Goal: Information Seeking & Learning: Learn about a topic

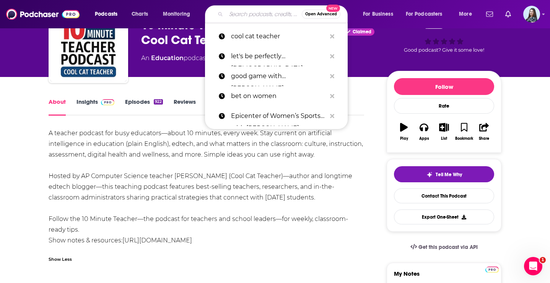
click at [264, 15] on input "Search podcasts, credits, & more..." at bounding box center [264, 14] width 76 height 12
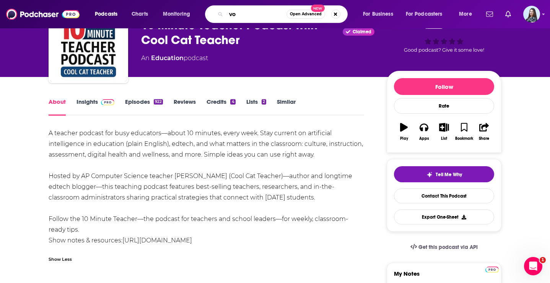
type input "v"
type input "[PERSON_NAME]"
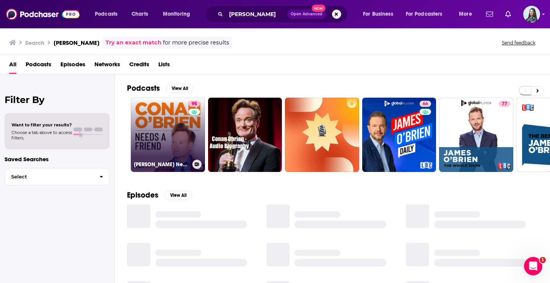
click at [167, 157] on link "95 [PERSON_NAME] Needs A Friend" at bounding box center [168, 135] width 74 height 74
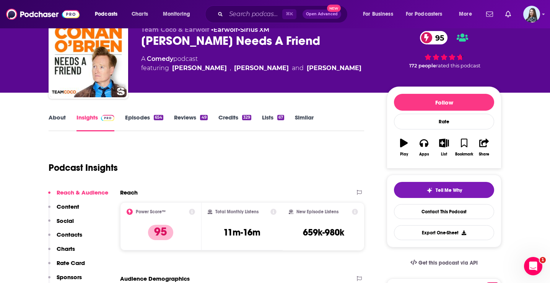
scroll to position [28, 0]
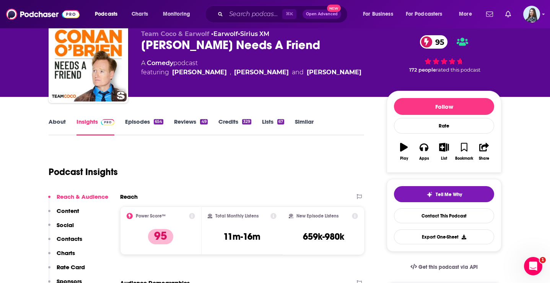
click at [214, 49] on div "[PERSON_NAME] Needs A Friend 95" at bounding box center [257, 44] width 233 height 15
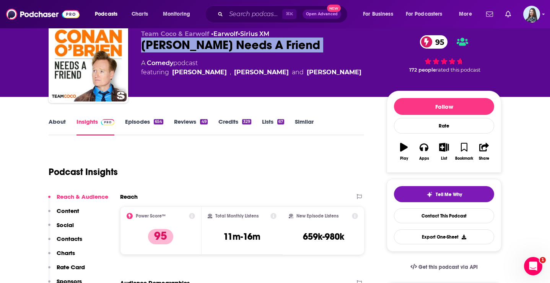
click at [214, 49] on div "[PERSON_NAME] Needs A Friend 95" at bounding box center [257, 44] width 233 height 15
copy div "[PERSON_NAME] Needs A Friend 95"
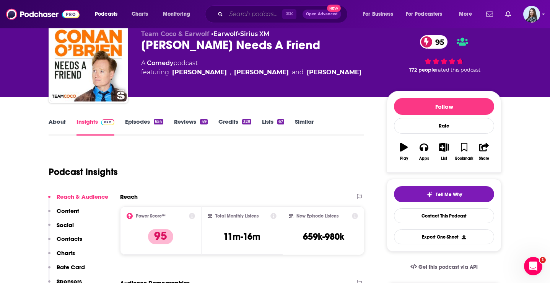
click at [251, 15] on input "Search podcasts, credits, & more..." at bounding box center [254, 14] width 56 height 12
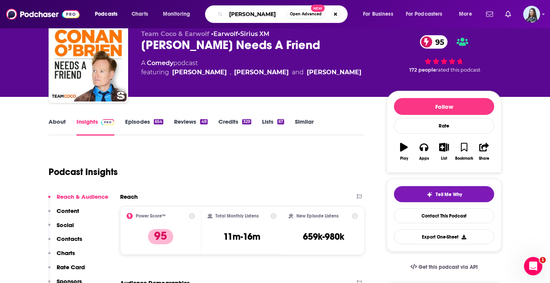
type input "[PERSON_NAME]"
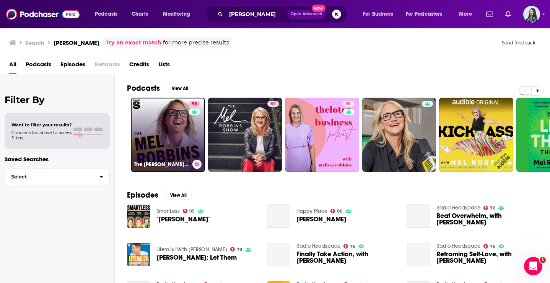
click at [176, 124] on link "98 The [PERSON_NAME] Podcast" at bounding box center [168, 135] width 74 height 74
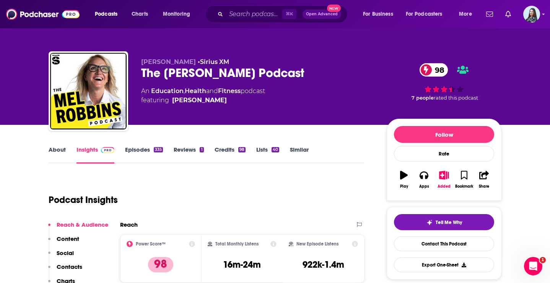
click at [186, 75] on div "The [PERSON_NAME] Podcast 98" at bounding box center [257, 72] width 233 height 15
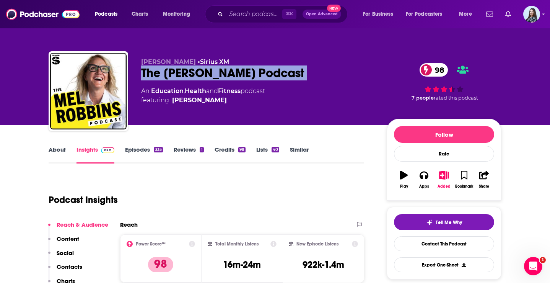
click at [186, 75] on div "The [PERSON_NAME] Podcast 98" at bounding box center [257, 72] width 233 height 15
copy div "The [PERSON_NAME] Podcast 98"
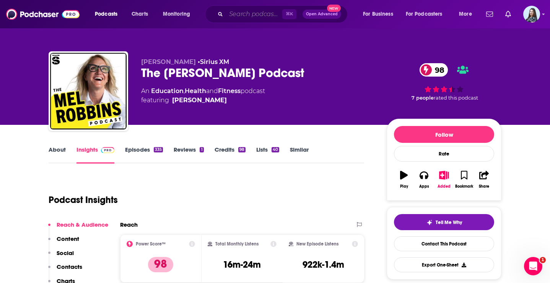
click at [251, 15] on input "Search podcasts, credits, & more..." at bounding box center [254, 14] width 56 height 12
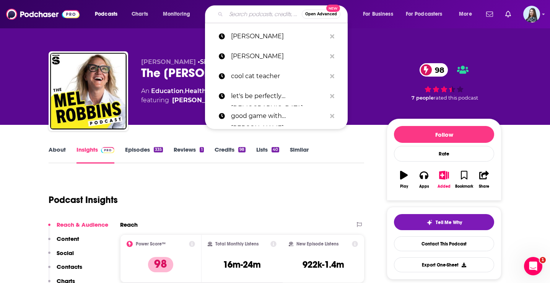
paste input "Singletrack Podcast"
type input "Singletrack Podcast"
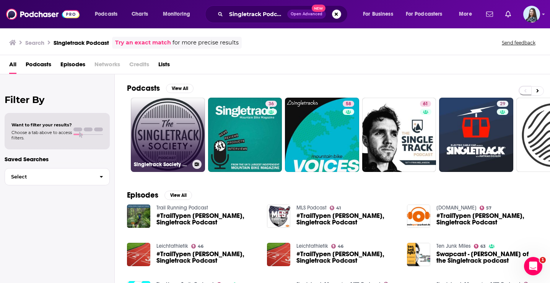
click at [176, 147] on link "Singletrack Society Podcast" at bounding box center [168, 135] width 74 height 74
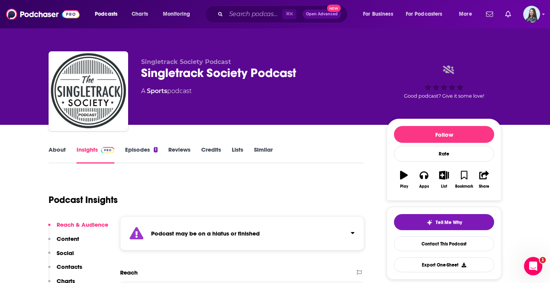
click at [60, 151] on link "About" at bounding box center [57, 155] width 17 height 18
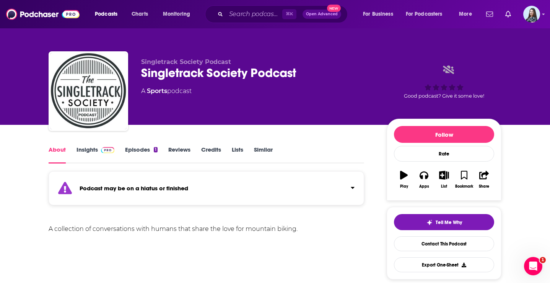
click at [77, 146] on link "Insights" at bounding box center [95, 155] width 38 height 18
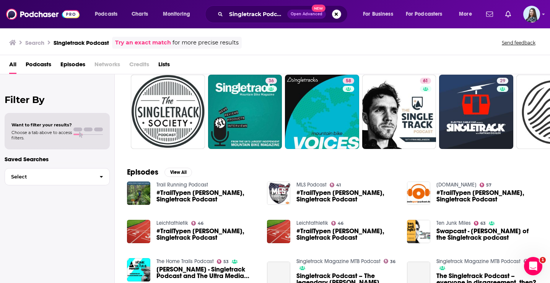
scroll to position [23, 0]
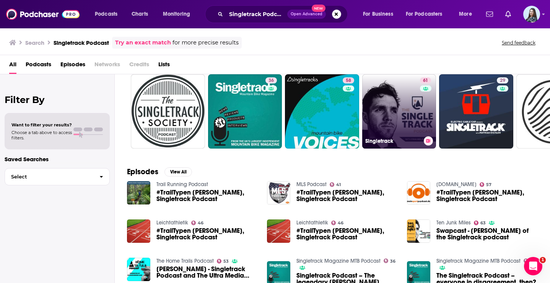
click at [401, 100] on link "61 Singletrack" at bounding box center [399, 111] width 74 height 74
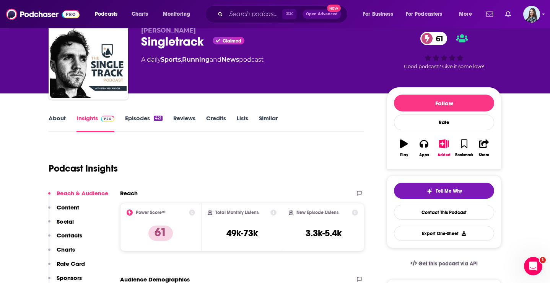
scroll to position [34, 0]
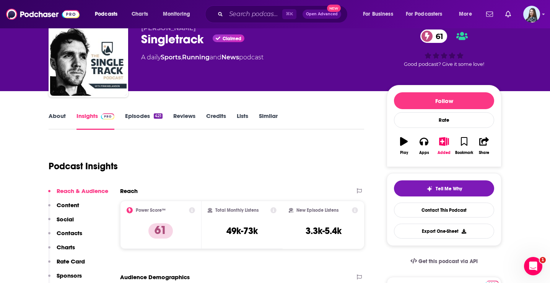
click at [172, 38] on div "Singletrack Claimed 61" at bounding box center [257, 39] width 233 height 15
copy div "Singletrack"
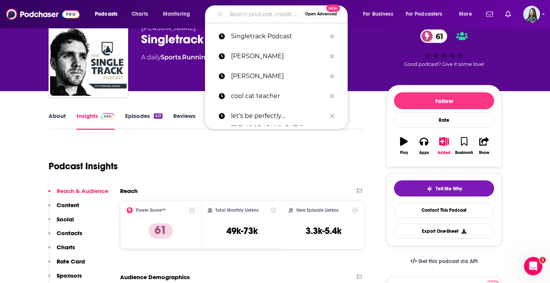
click at [254, 14] on input "Search podcasts, credits, & more..." at bounding box center [264, 14] width 76 height 12
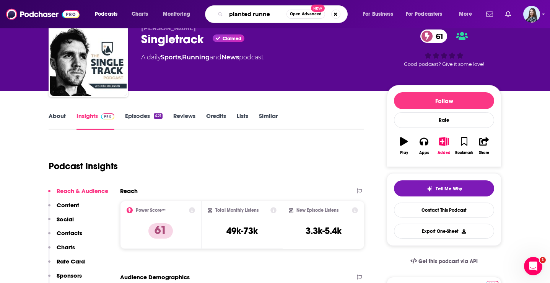
type input "planted runner"
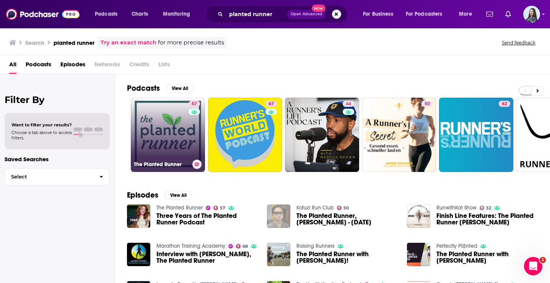
click at [174, 136] on link "57 The Planted Runner" at bounding box center [168, 135] width 74 height 74
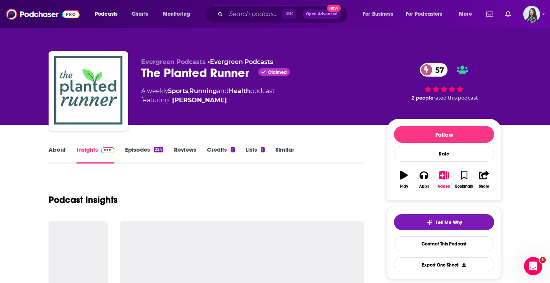
click at [213, 73] on div "The Planted Runner Claimed 57" at bounding box center [257, 72] width 233 height 15
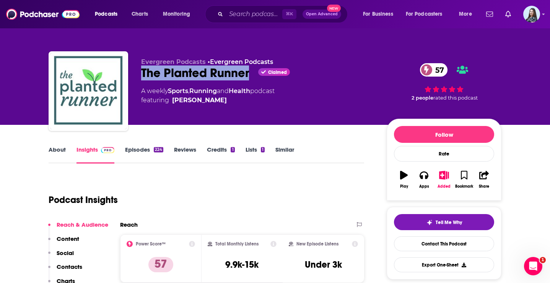
drag, startPoint x: 252, startPoint y: 74, endPoint x: 141, endPoint y: 75, distance: 110.5
click at [141, 75] on div "The Planted Runner Claimed 57" at bounding box center [257, 72] width 233 height 15
copy h2 "The Planted Runner"
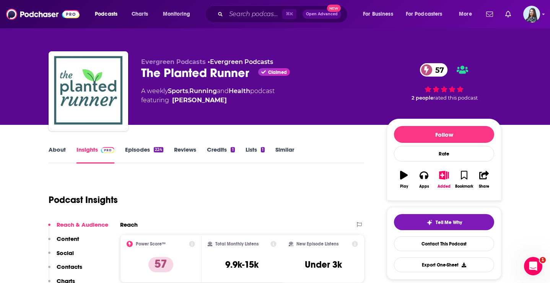
click at [237, 20] on div "⌘ K Open Advanced New" at bounding box center [276, 14] width 143 height 18
click at [237, 12] on input "Search podcasts, credits, & more..." at bounding box center [254, 14] width 56 height 12
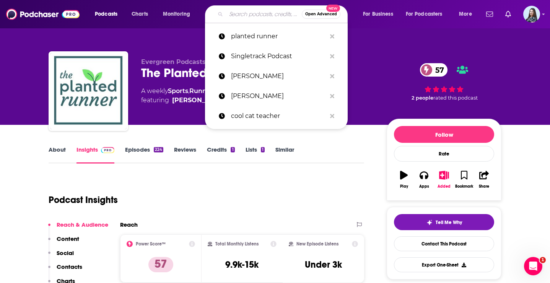
paste input "[PERSON_NAME]"
type input "[PERSON_NAME]"
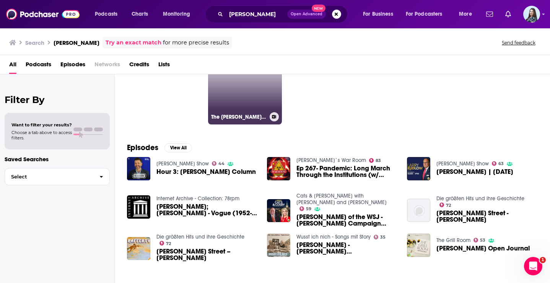
scroll to position [53, 0]
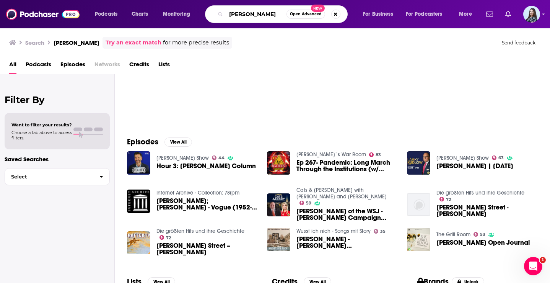
click at [251, 13] on input "[PERSON_NAME]" at bounding box center [256, 14] width 60 height 12
paste input "Wall Street Journal Opinion"
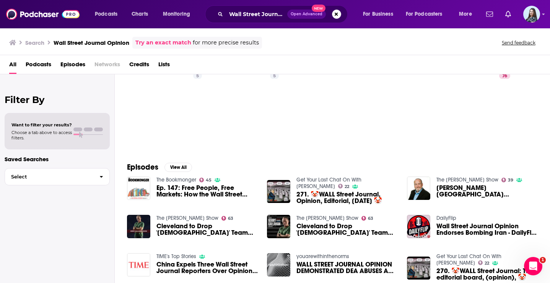
scroll to position [30, 0]
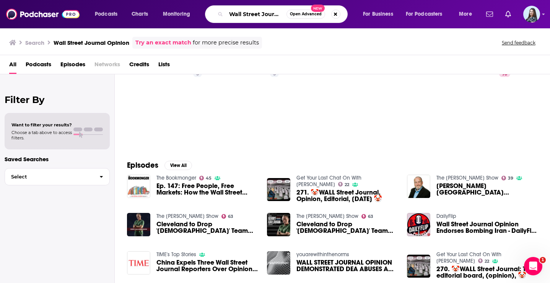
click at [263, 11] on input "Wall Street Journal Opinion" at bounding box center [256, 14] width 60 height 12
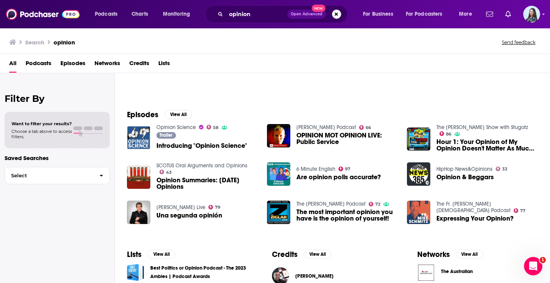
scroll to position [126, 0]
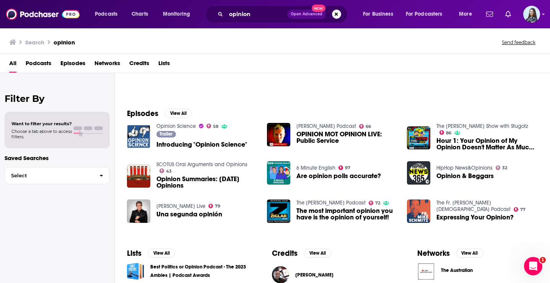
click at [282, 21] on div "opinion Open Advanced New" at bounding box center [276, 14] width 143 height 18
click at [255, 15] on input "opinion" at bounding box center [256, 14] width 61 height 12
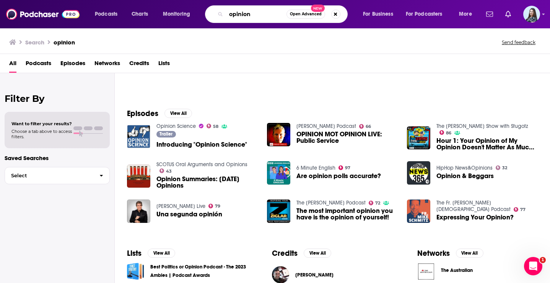
click at [255, 15] on input "opinion" at bounding box center [256, 14] width 60 height 12
paste input "Free Express"
type input "Free Expression"
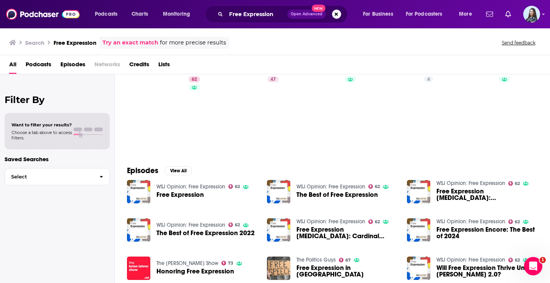
scroll to position [12, 0]
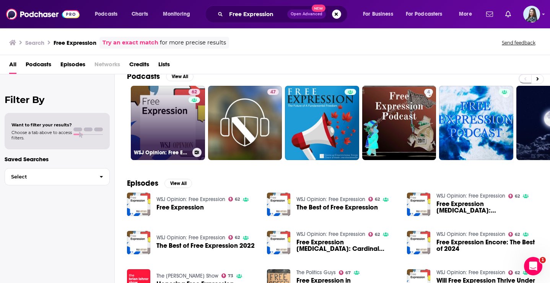
click at [186, 149] on h3 "WSJ Opinion: Free Expression" at bounding box center [161, 152] width 55 height 7
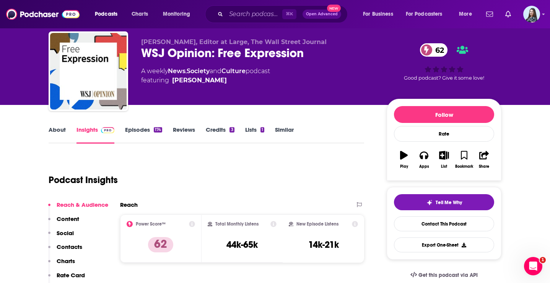
scroll to position [35, 0]
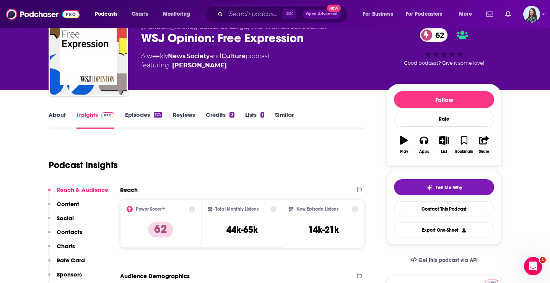
click at [53, 115] on link "About" at bounding box center [57, 120] width 17 height 18
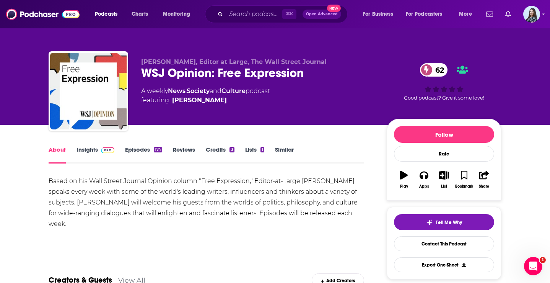
click at [87, 150] on link "Insights" at bounding box center [95, 155] width 38 height 18
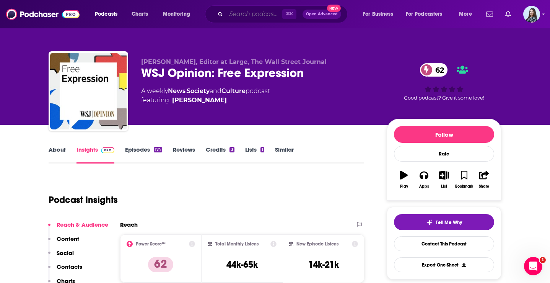
click at [255, 14] on input "Search podcasts, credits, & more..." at bounding box center [254, 14] width 56 height 12
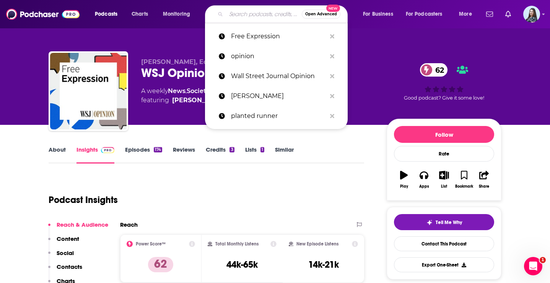
paste input "There’s a Better Way"
type input "There’s a Better Way"
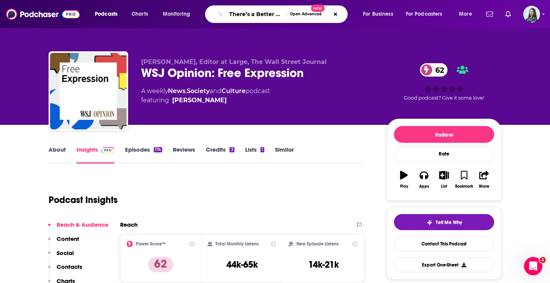
scroll to position [0, 5]
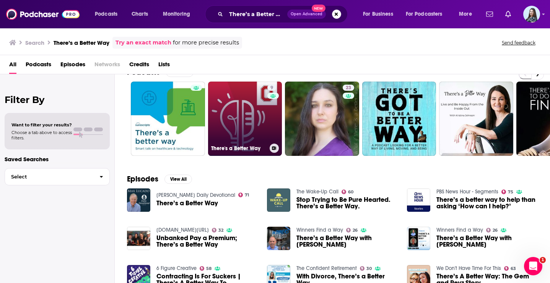
scroll to position [7, 0]
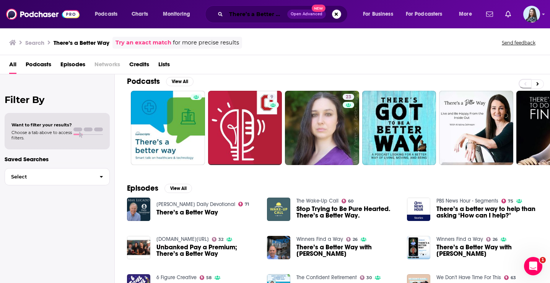
click at [267, 13] on input "There’s a Better Way" at bounding box center [256, 14] width 61 height 12
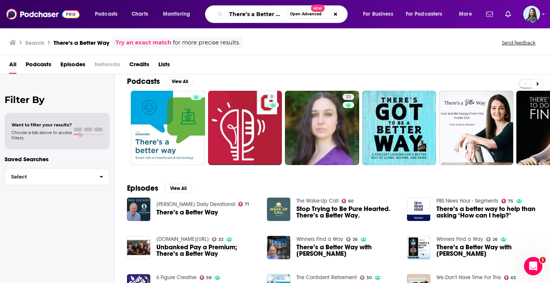
click at [267, 13] on input "There’s a Better Way" at bounding box center [256, 14] width 60 height 12
type input "[PERSON_NAME]"
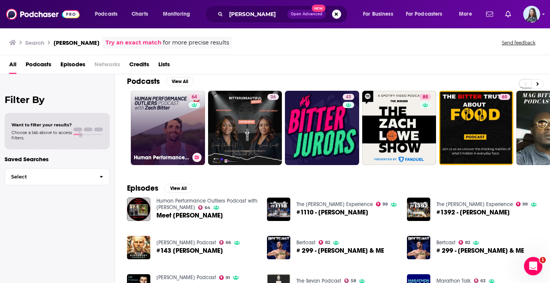
click at [169, 113] on link "64 Human Performance Outliers Podcast with [PERSON_NAME]" at bounding box center [168, 128] width 74 height 74
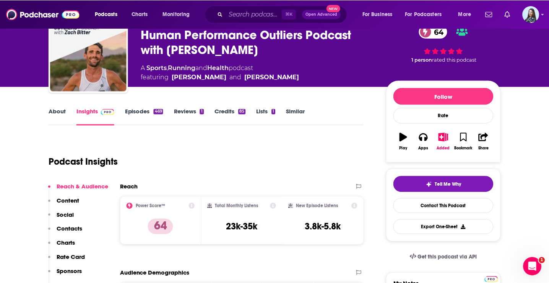
scroll to position [40, 0]
